Goal: Contribute content: Contribute content

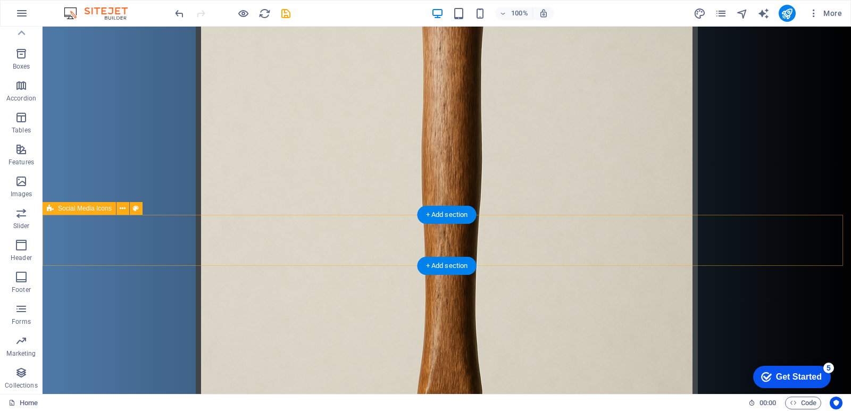
scroll to position [268, 0]
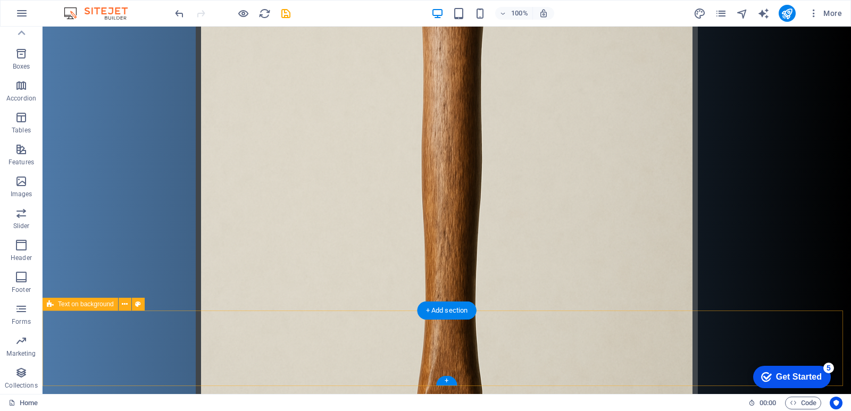
drag, startPoint x: 512, startPoint y: 335, endPoint x: 324, endPoint y: 336, distance: 187.8
select select "%"
select select "rem"
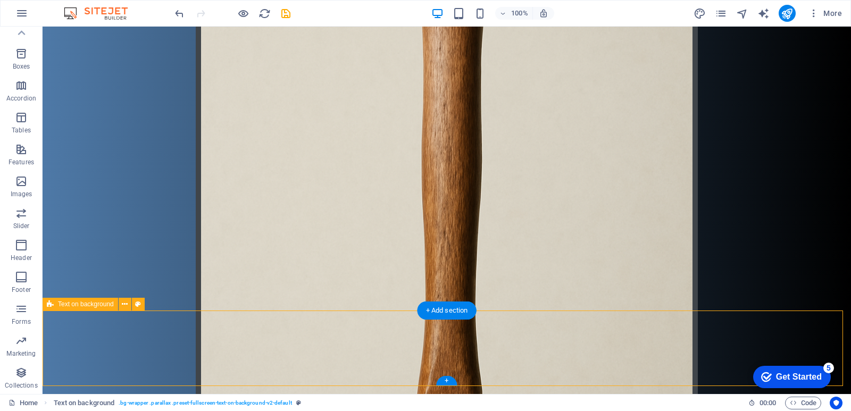
select select "rem"
select select "px"
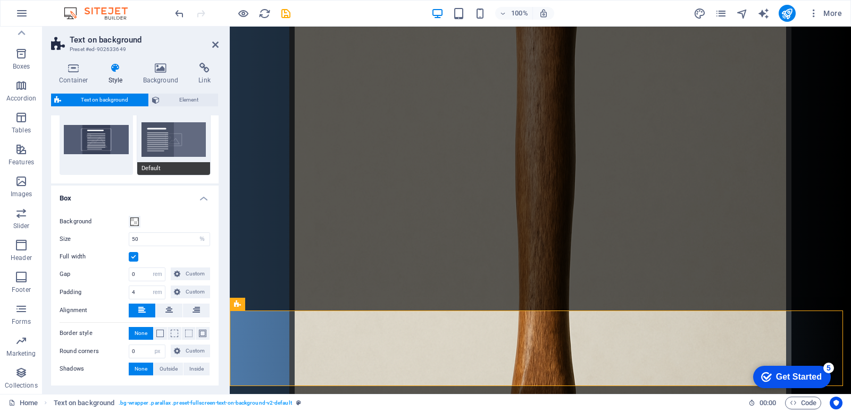
scroll to position [82, 0]
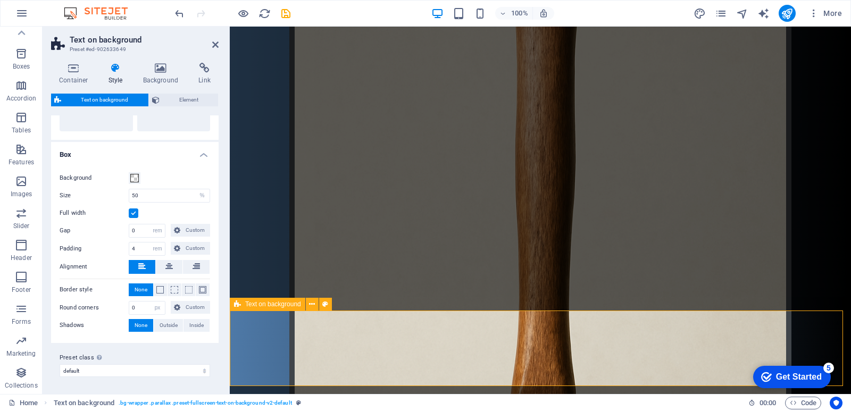
click at [355, 198] on div "дратути эт мой сайт! здравствуйте участники сервера мухосранск сегодня вы узнае…" at bounding box center [540, 231] width 621 height 944
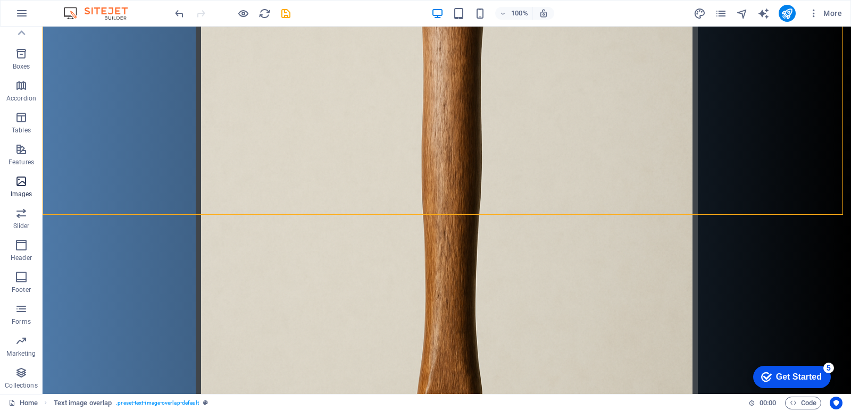
click at [29, 174] on button "Images" at bounding box center [21, 187] width 43 height 32
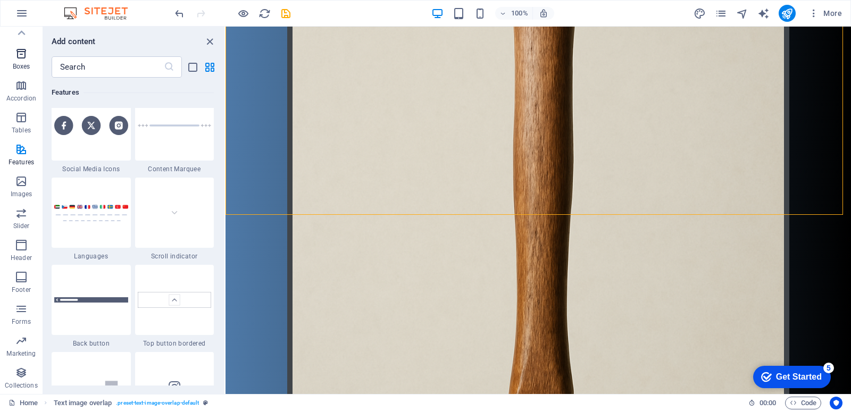
click at [23, 57] on icon "button" at bounding box center [21, 53] width 13 height 13
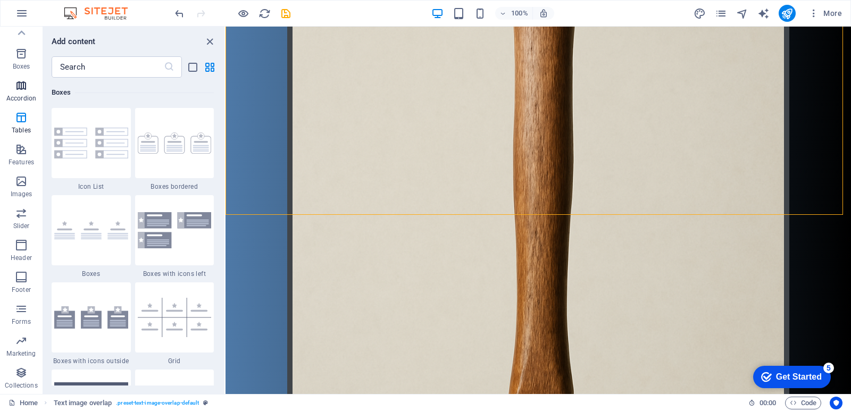
click at [24, 83] on icon "button" at bounding box center [21, 85] width 13 height 13
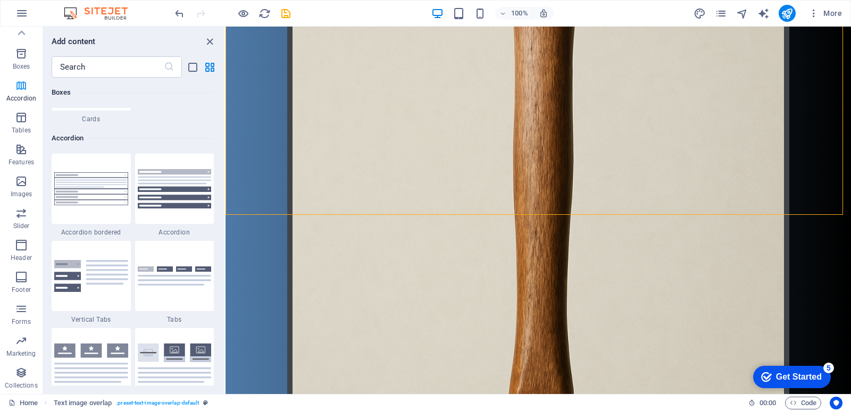
scroll to position [3396, 0]
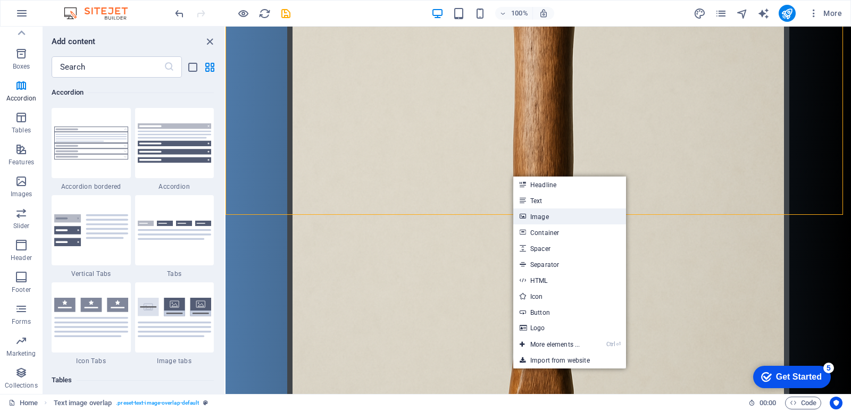
click at [554, 212] on link "Image" at bounding box center [569, 217] width 113 height 16
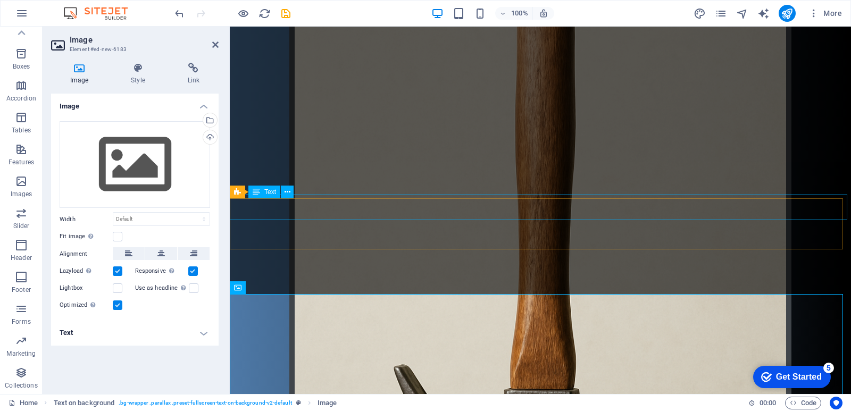
scroll to position [312, 0]
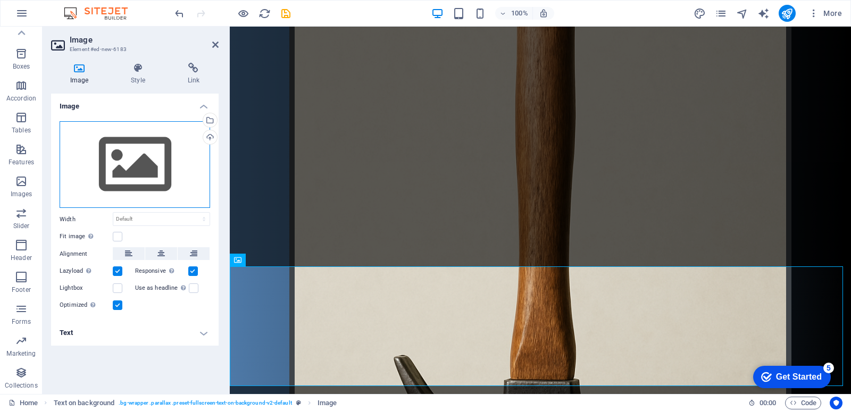
click at [185, 148] on div "Drag files here, click to choose files or select files from Files or our free s…" at bounding box center [135, 164] width 151 height 87
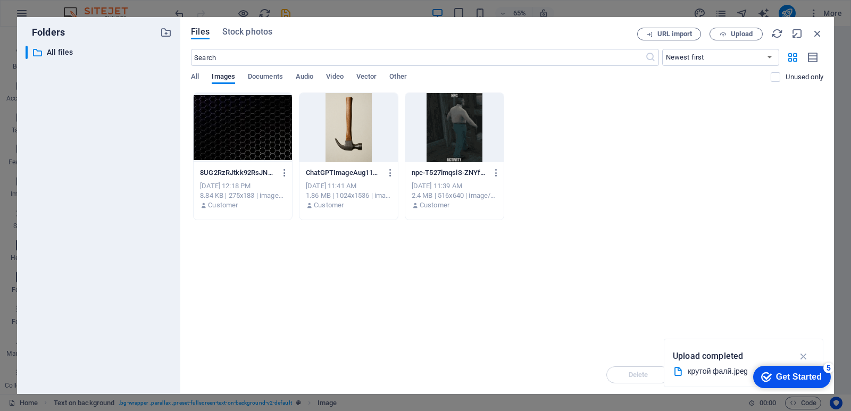
click at [254, 90] on div "All Images Documents Audio Video Vector Other" at bounding box center [481, 82] width 580 height 20
click at [270, 132] on div at bounding box center [243, 127] width 98 height 69
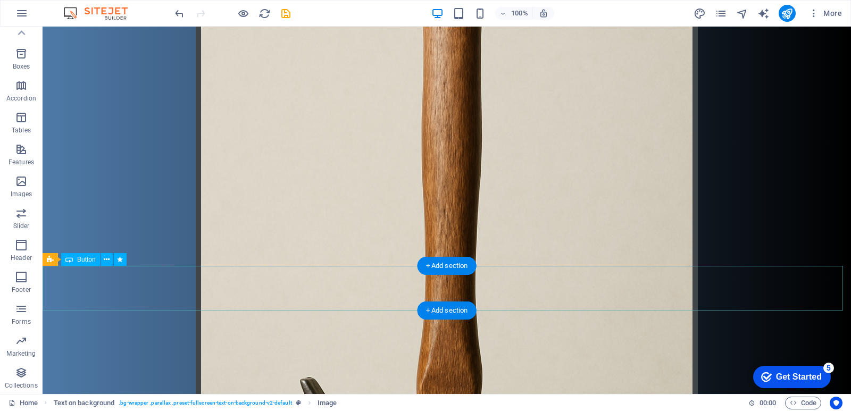
scroll to position [268, 0]
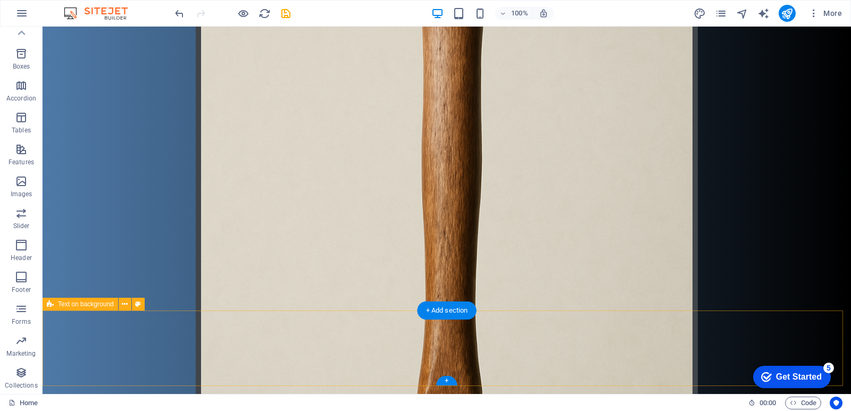
select select "%"
select select "rem"
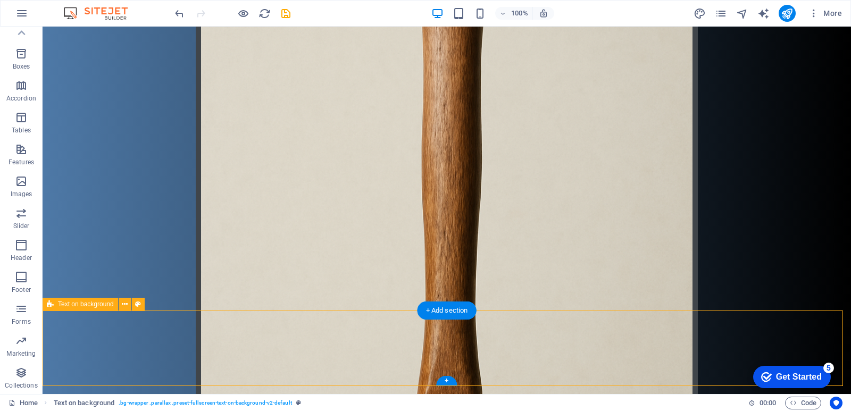
select select "rem"
select select "px"
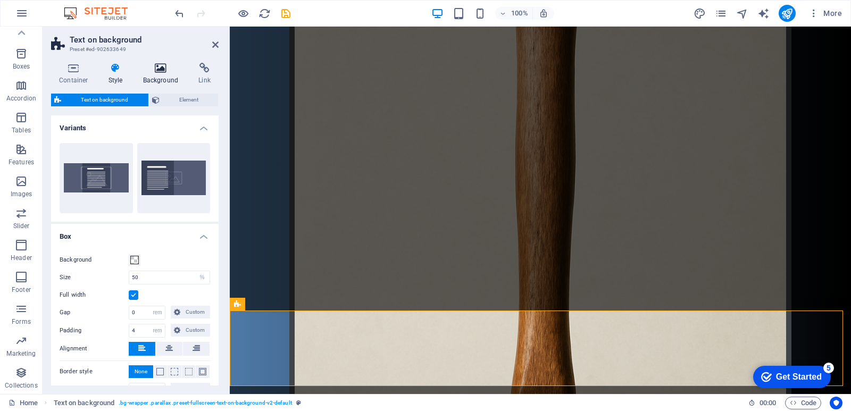
click at [151, 72] on icon at bounding box center [161, 68] width 52 height 11
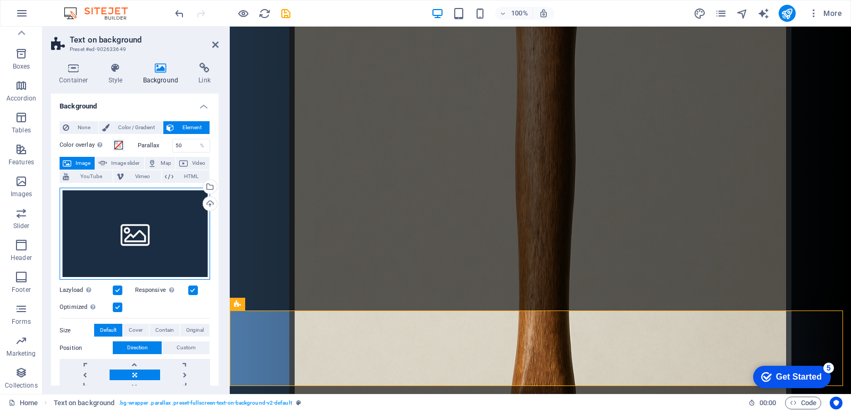
click at [146, 225] on div "Drag files here, click to choose files or select files from Files or our free s…" at bounding box center [135, 234] width 151 height 93
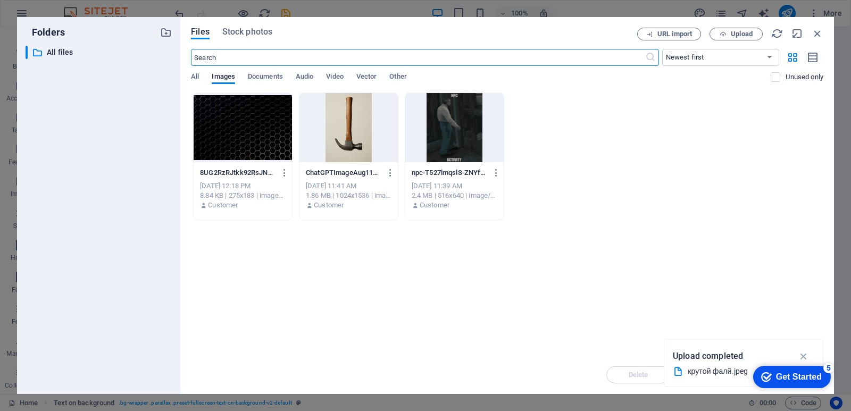
scroll to position [96, 0]
click at [228, 131] on div at bounding box center [243, 127] width 98 height 69
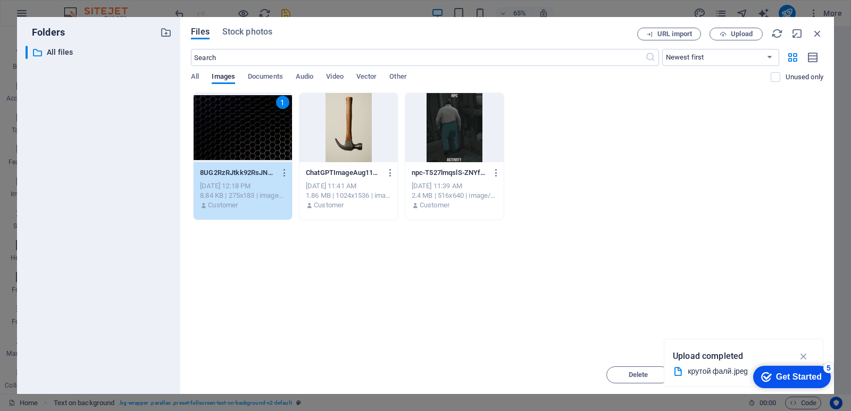
click at [815, 22] on div "Files Stock photos URL import Upload ​ Newest first Oldest first Name (A-Z) Nam…" at bounding box center [507, 205] width 654 height 377
click at [815, 24] on div "Files Stock photos URL import Upload ​ Newest first Oldest first Name (A-Z) Nam…" at bounding box center [507, 205] width 654 height 377
click at [827, 22] on div "Files Stock photos URL import Upload ​ Newest first Oldest first Name (A-Z) Nam…" at bounding box center [507, 205] width 654 height 377
click at [820, 34] on icon "button" at bounding box center [818, 34] width 12 height 12
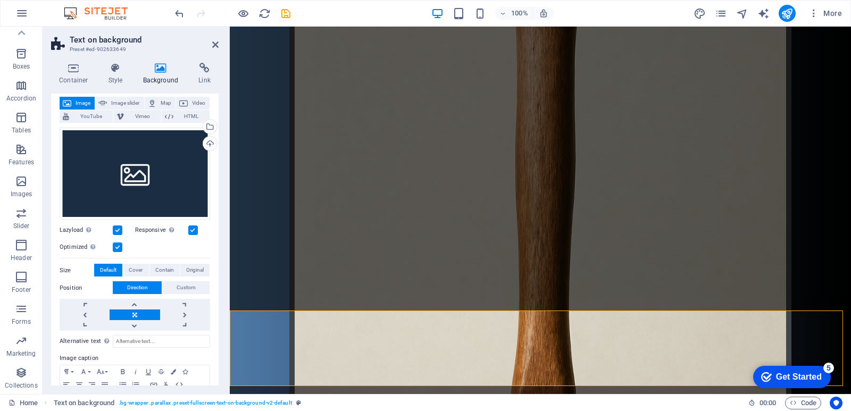
scroll to position [0, 0]
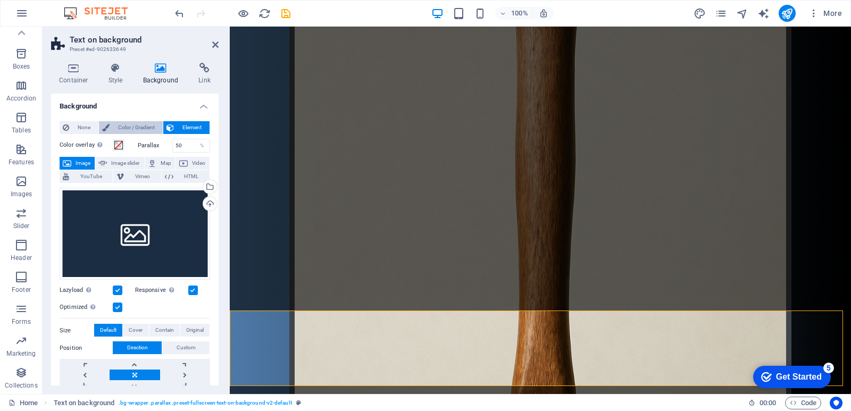
click at [120, 127] on span "Color / Gradient" at bounding box center [136, 127] width 47 height 13
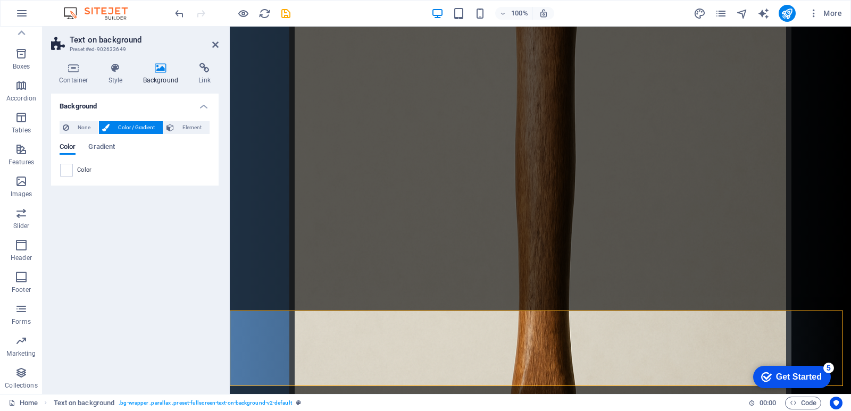
click at [102, 140] on div "Color Gradient Color" at bounding box center [135, 156] width 151 height 43
click at [99, 149] on span "Gradient" at bounding box center [101, 147] width 27 height 15
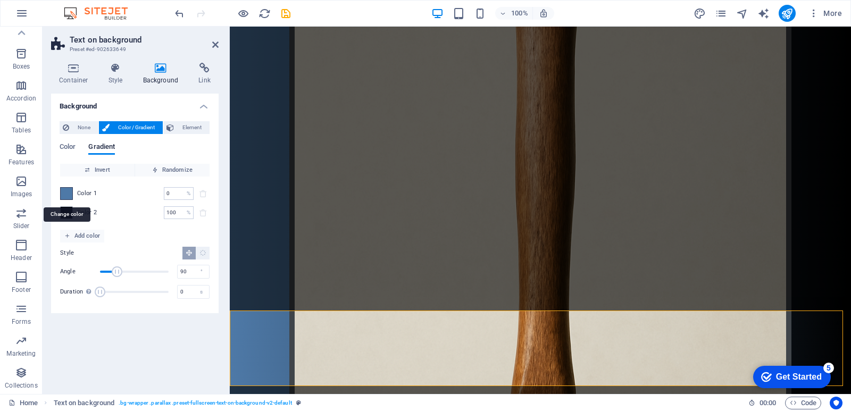
click at [65, 190] on span at bounding box center [67, 194] width 12 height 12
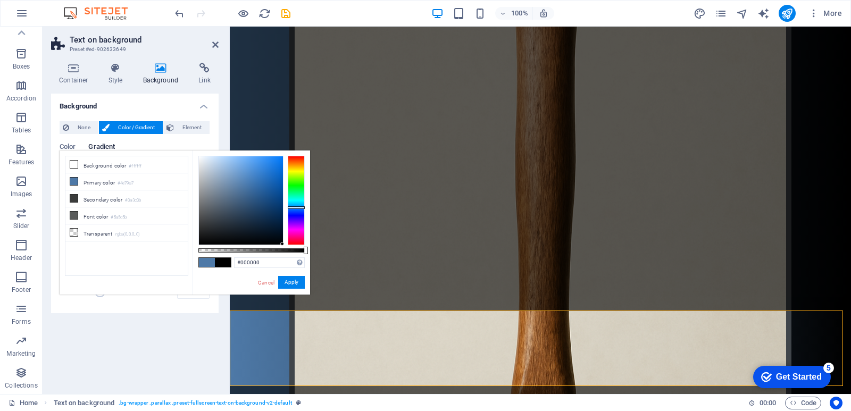
drag, startPoint x: 252, startPoint y: 257, endPoint x: 450, endPoint y: 320, distance: 208.1
click at [450, 320] on body "[DOMAIN_NAME] Home Favorites Elements Columns Content Boxes Accordion Tables Fe…" at bounding box center [425, 205] width 851 height 411
click at [72, 166] on icon at bounding box center [73, 164] width 7 height 7
type input "#ffffff"
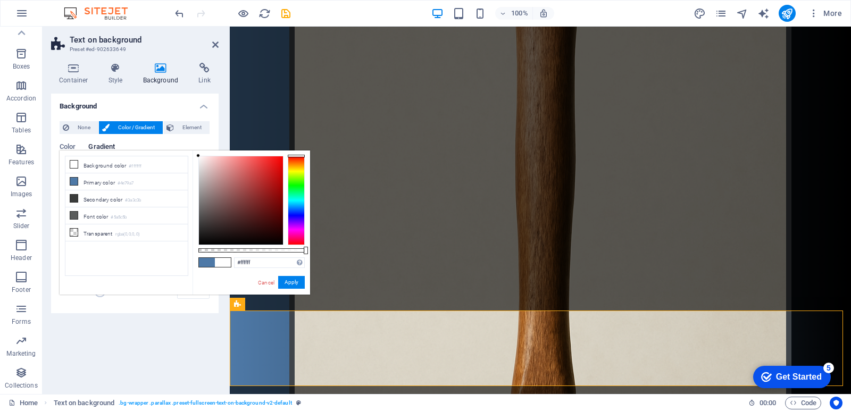
click at [223, 98] on div "Container Style Background Link Size Height Default px rem % vh vw Min. height …" at bounding box center [135, 224] width 185 height 340
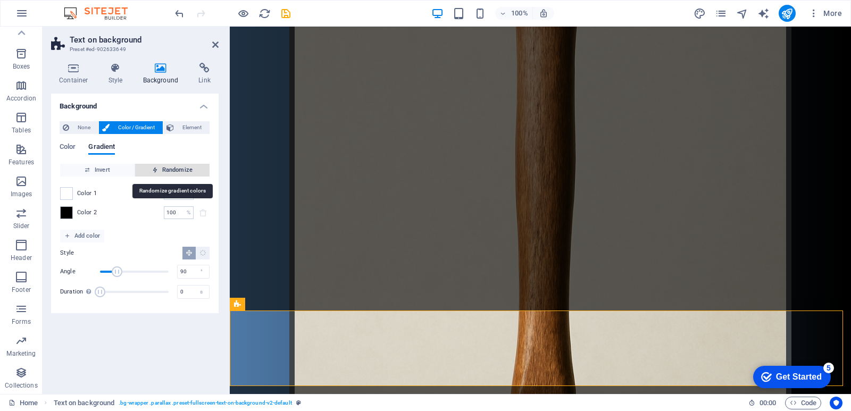
click at [162, 171] on span "Randomize" at bounding box center [172, 170] width 66 height 13
type input "147"
click at [162, 171] on span "Randomize" at bounding box center [172, 170] width 66 height 13
type input "35"
type input "180"
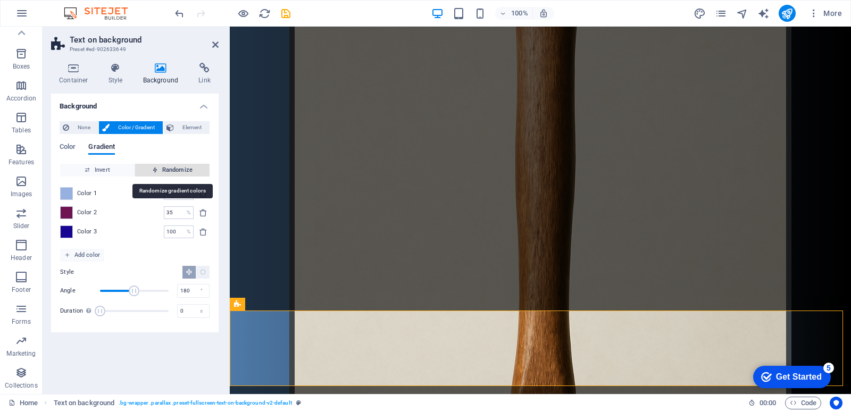
click at [162, 168] on span "Randomize" at bounding box center [172, 170] width 66 height 13
type input "20"
type input "14"
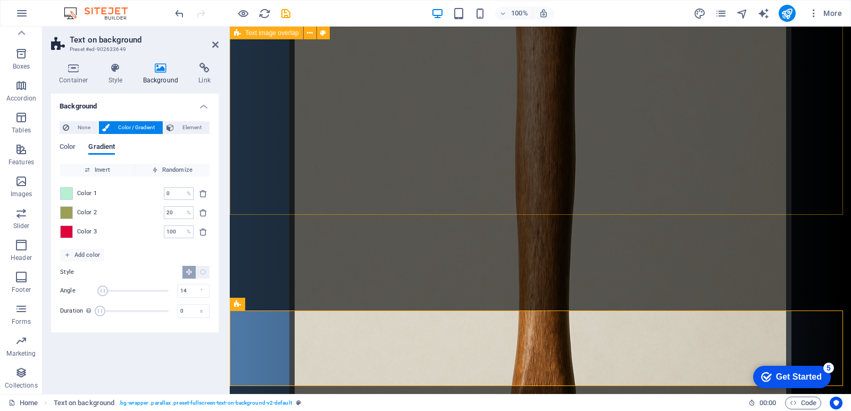
type input "35"
type input "180"
type input "100"
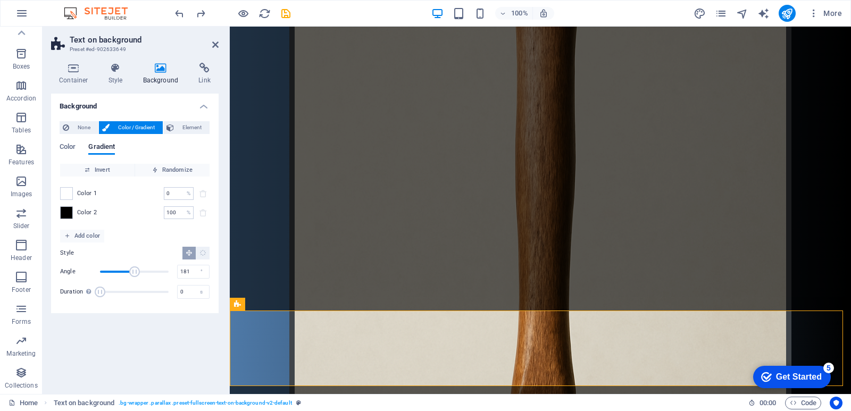
drag, startPoint x: 119, startPoint y: 268, endPoint x: 135, endPoint y: 271, distance: 16.3
click at [135, 271] on span "Angle" at bounding box center [134, 272] width 11 height 11
click at [185, 272] on input "181" at bounding box center [193, 271] width 31 height 13
click at [197, 273] on div "°" at bounding box center [201, 271] width 15 height 13
click at [189, 265] on input "181" at bounding box center [193, 271] width 31 height 13
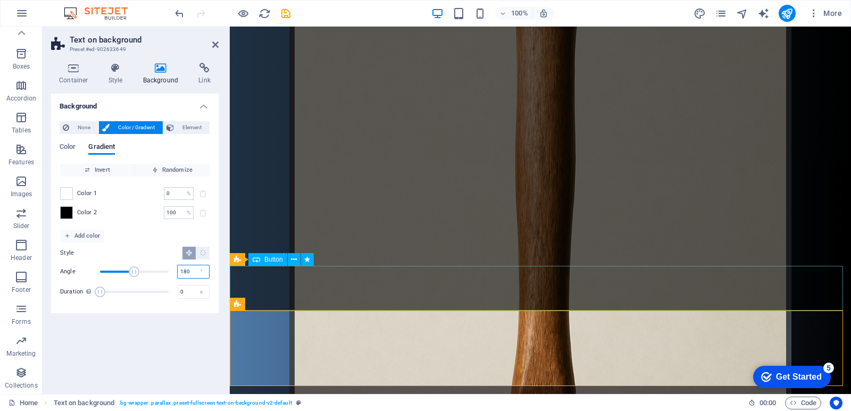
type input "180"
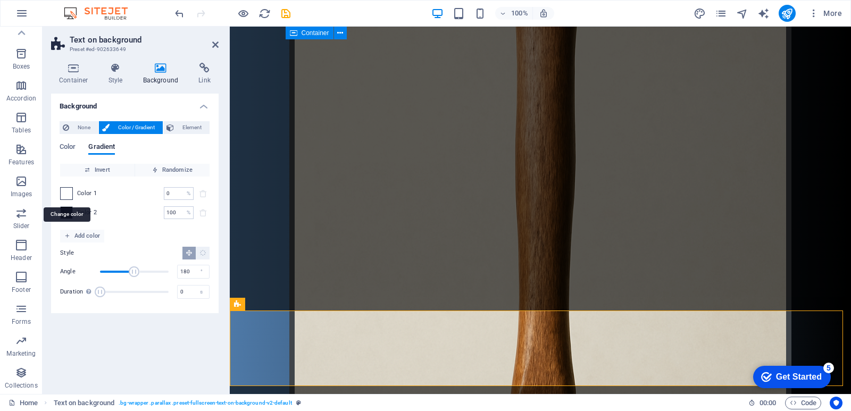
click at [66, 192] on span at bounding box center [67, 194] width 12 height 12
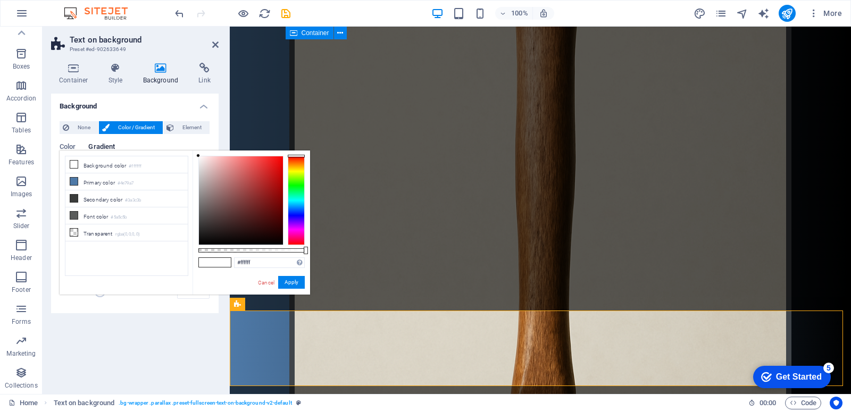
click at [97, 116] on div "None Color / Gradient Element Stretch background to full-width Color overlay Pl…" at bounding box center [135, 213] width 168 height 201
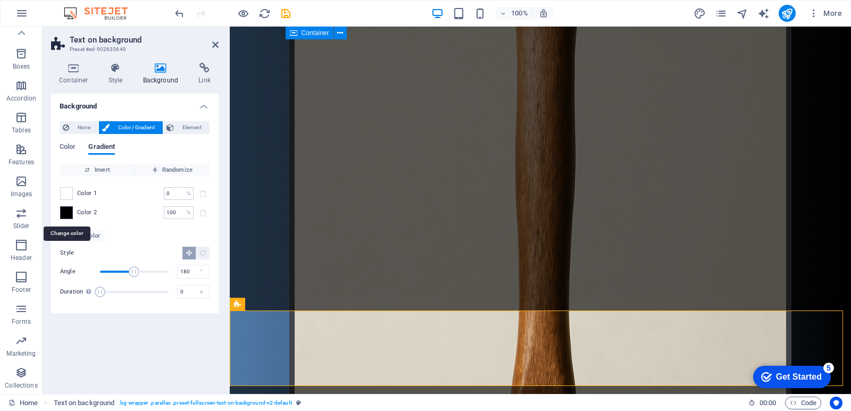
click at [68, 217] on span at bounding box center [67, 213] width 12 height 12
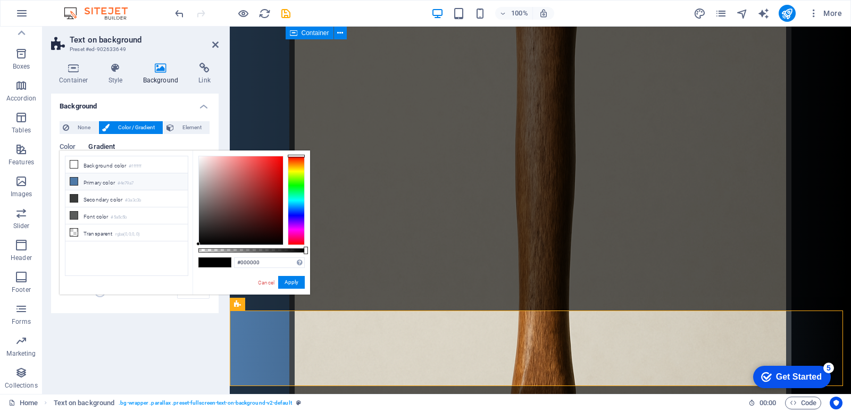
click at [78, 184] on span at bounding box center [74, 181] width 9 height 9
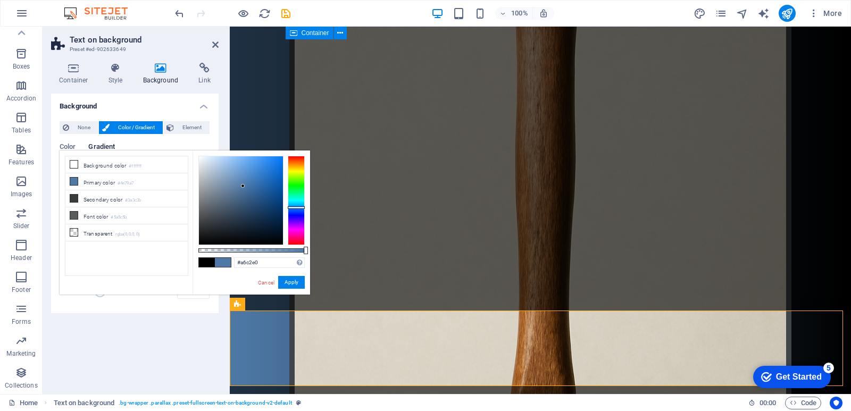
type input "#aecbea"
click at [220, 163] on div at bounding box center [241, 200] width 84 height 88
click at [294, 281] on button "Apply" at bounding box center [291, 282] width 27 height 13
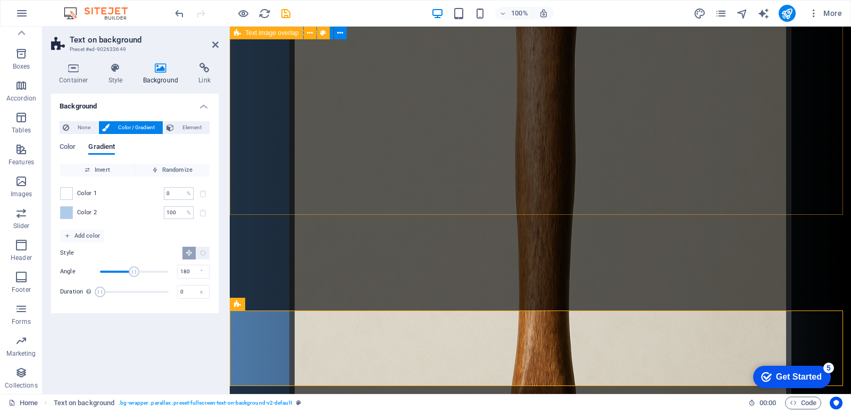
click at [472, 90] on div "дратути эт мой сайт! здравствуйте участники сервера мухосранск сегодня вы узнае…" at bounding box center [540, 231] width 621 height 944
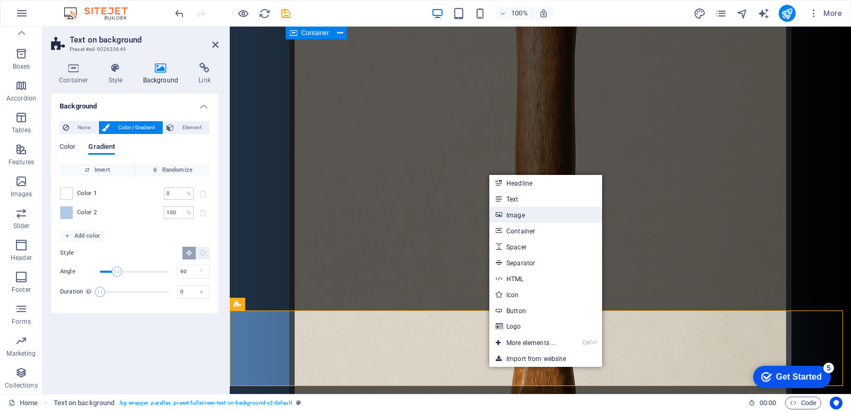
drag, startPoint x: 517, startPoint y: 216, endPoint x: 216, endPoint y: 235, distance: 300.6
click at [517, 216] on link "Image" at bounding box center [545, 215] width 113 height 16
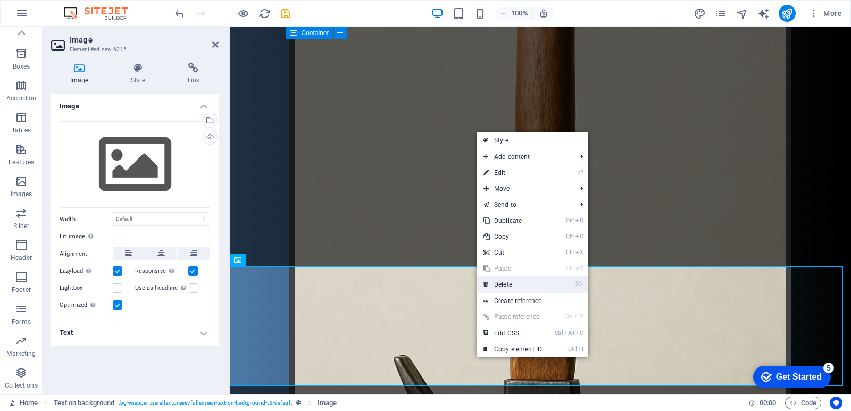
click at [487, 285] on icon at bounding box center [486, 285] width 5 height 16
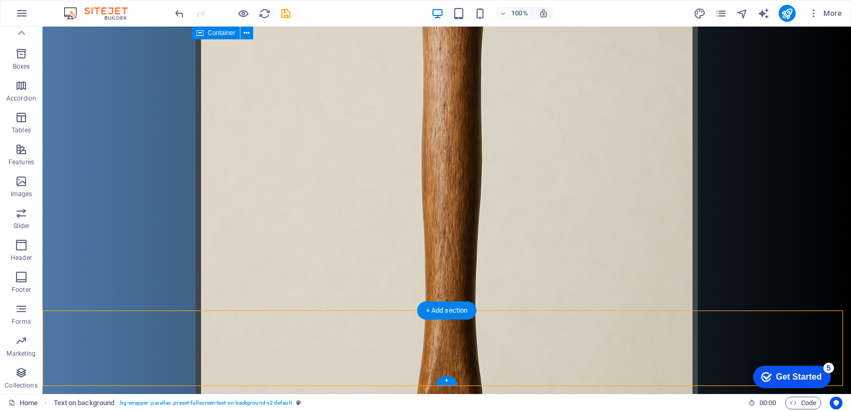
drag, startPoint x: 488, startPoint y: 332, endPoint x: 409, endPoint y: 357, distance: 82.8
